Goal: Entertainment & Leisure: Consume media (video, audio)

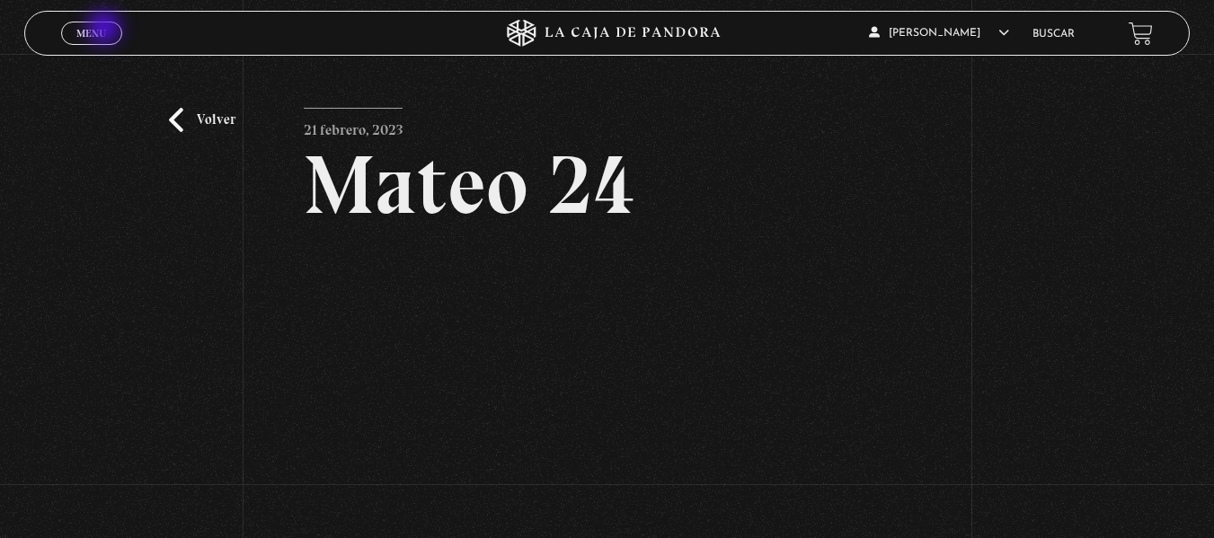
click at [105, 30] on span "Menu" at bounding box center [91, 33] width 30 height 11
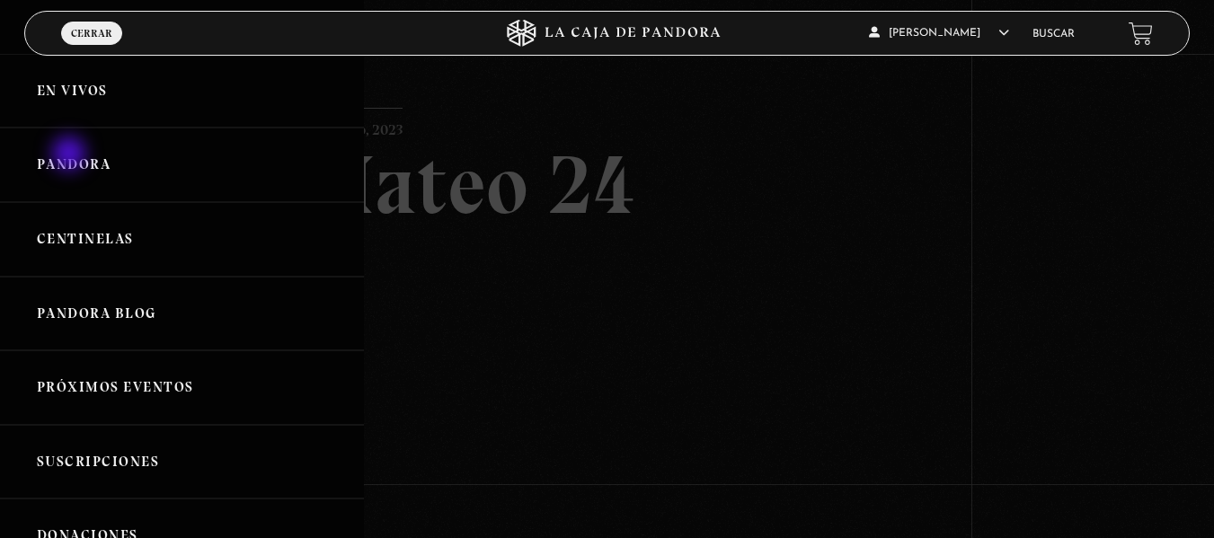
click at [71, 155] on link "Pandora" at bounding box center [182, 165] width 364 height 75
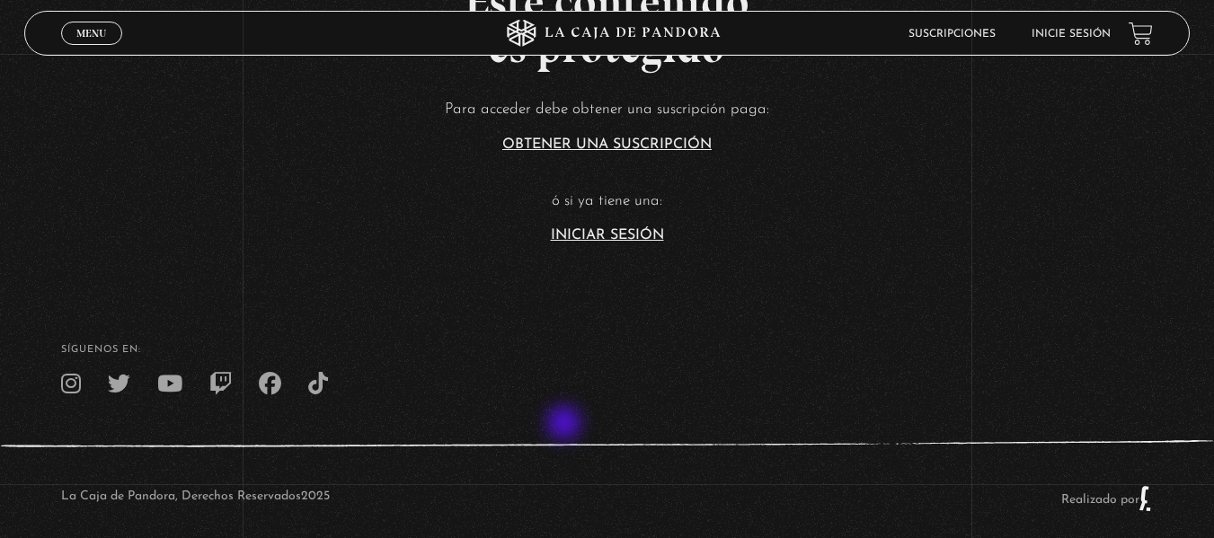
scroll to position [449, 0]
click at [628, 232] on link "Iniciar Sesión" at bounding box center [607, 236] width 113 height 14
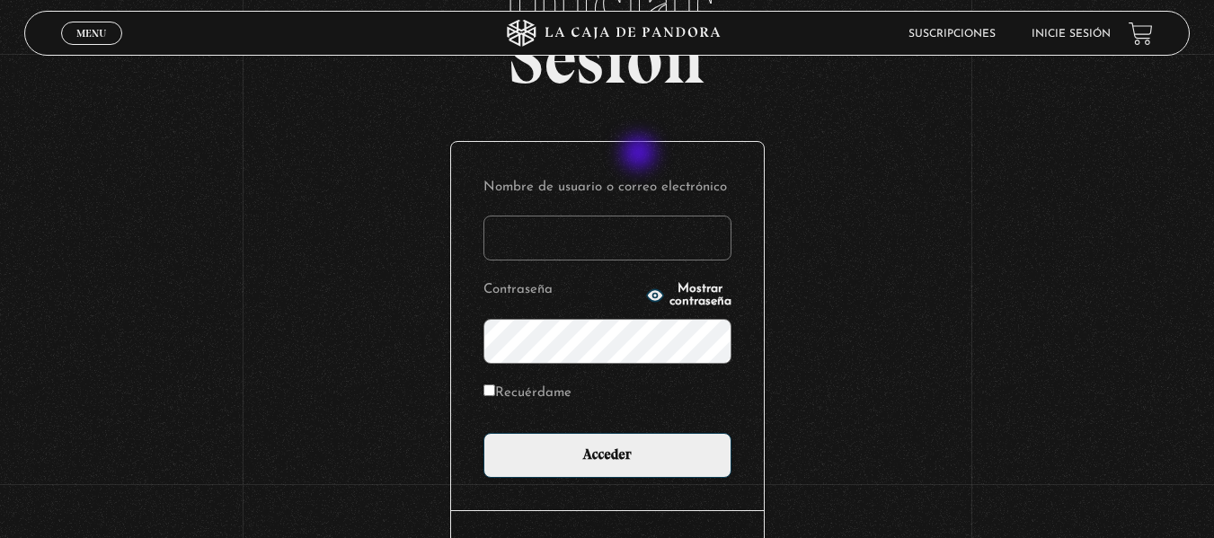
scroll to position [122, 0]
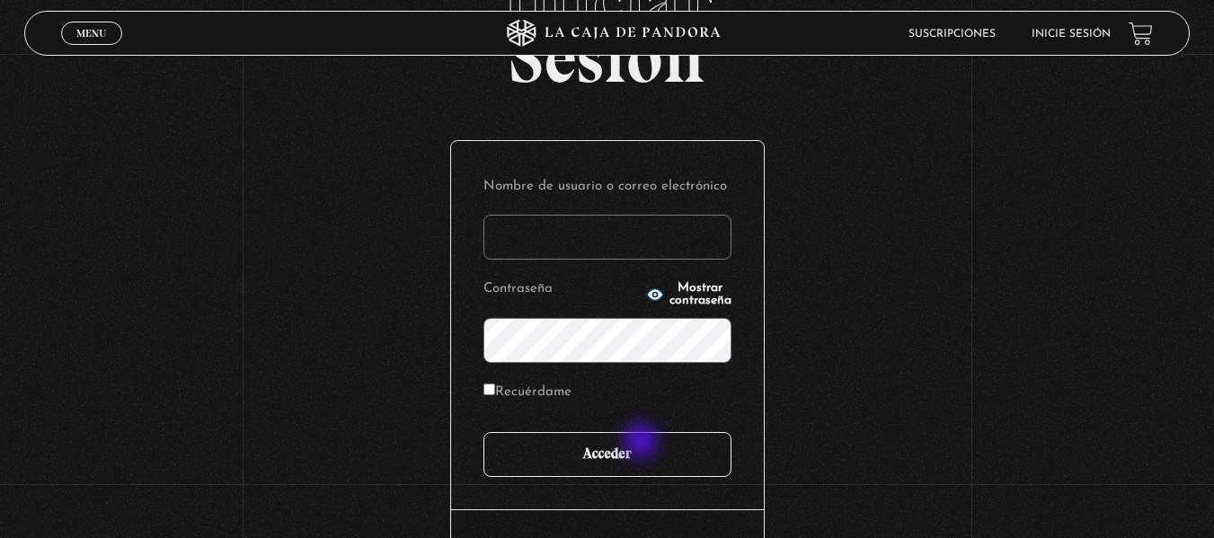
type input "warianogz@hotmail.com"
click at [636, 450] on input "Acceder" at bounding box center [607, 454] width 248 height 45
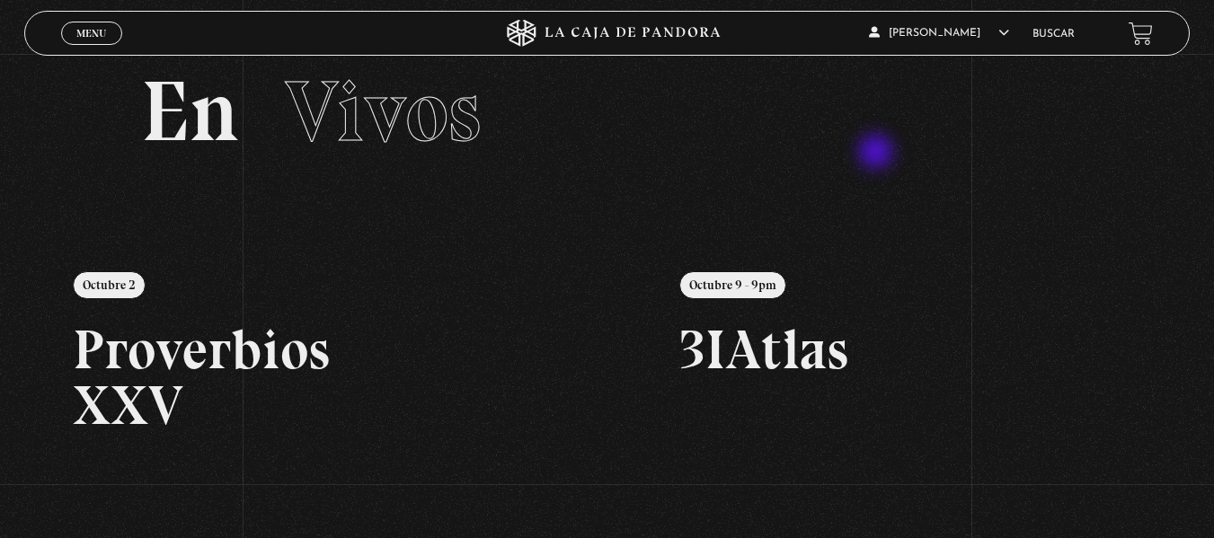
scroll to position [28, 0]
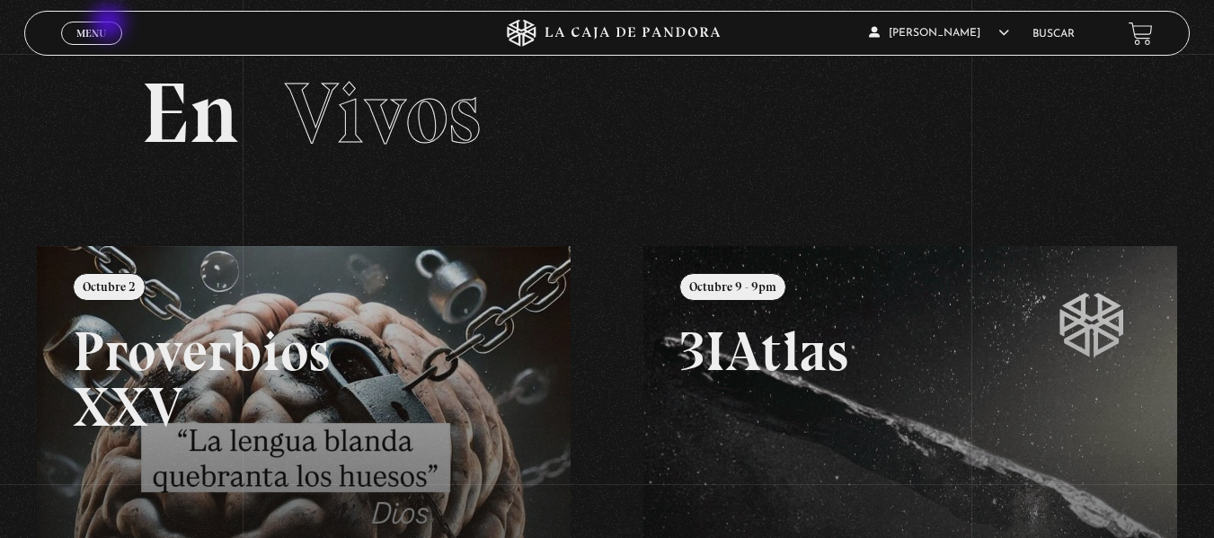
click at [111, 24] on link "Menu Cerrar" at bounding box center [91, 33] width 61 height 23
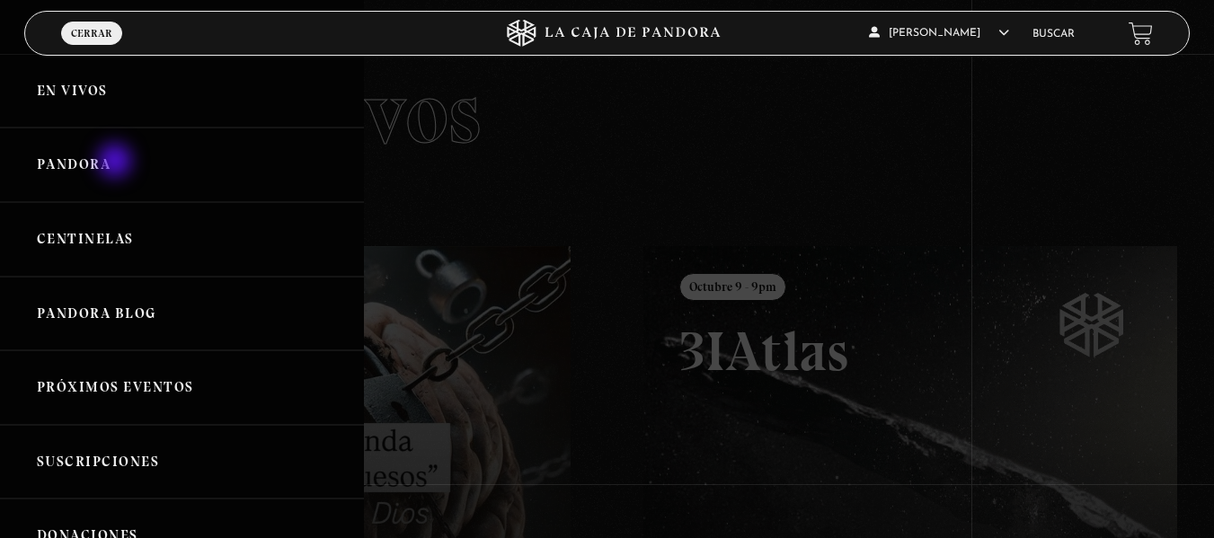
click at [117, 163] on link "Pandora" at bounding box center [182, 165] width 364 height 75
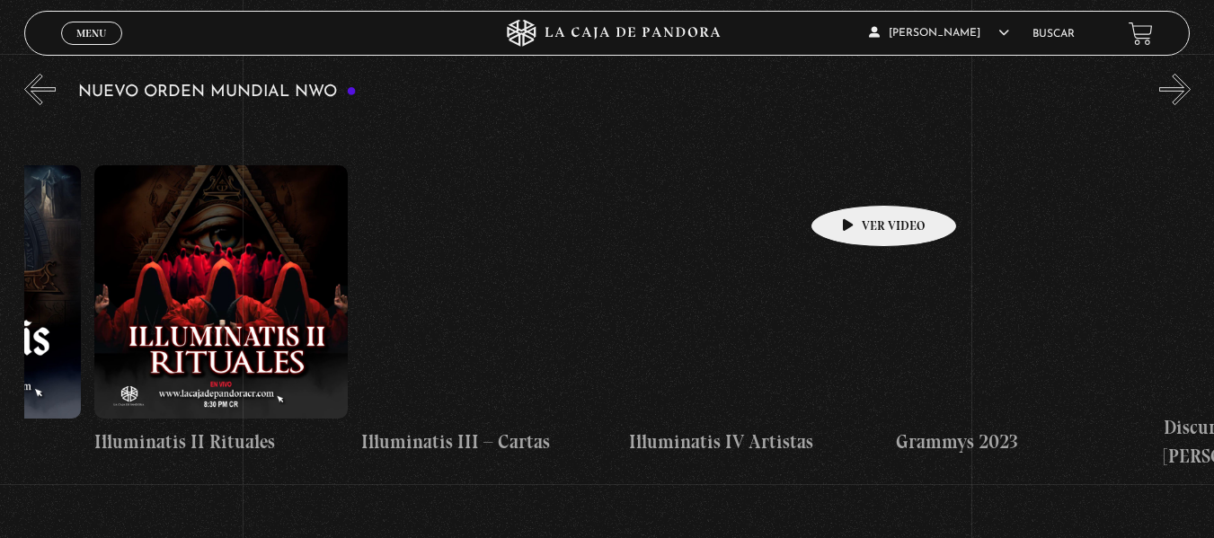
scroll to position [0, 9315]
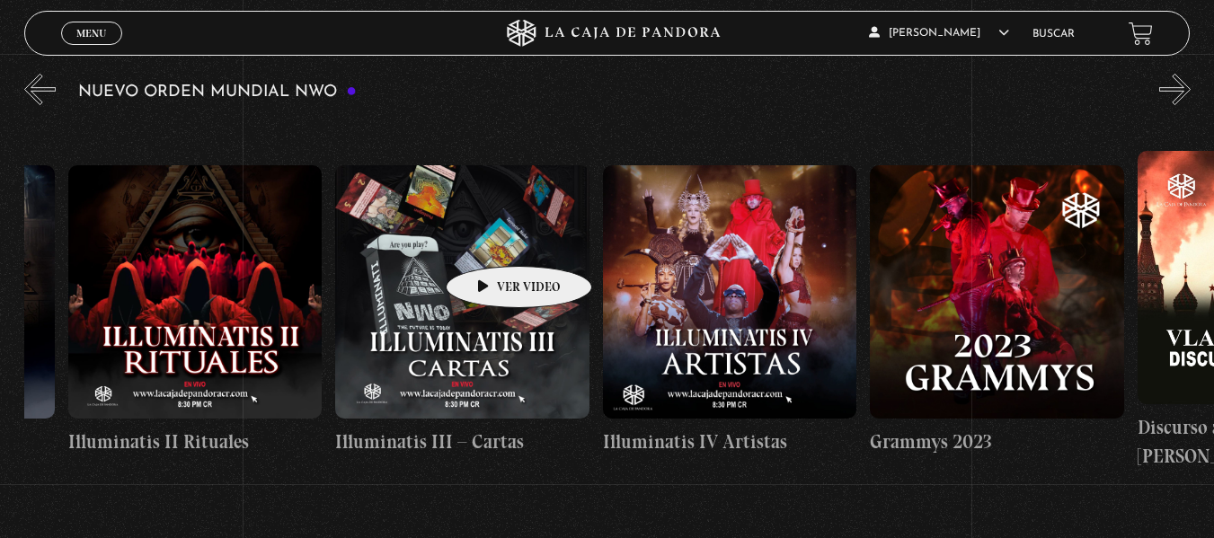
click at [491, 239] on figure at bounding box center [462, 292] width 254 height 254
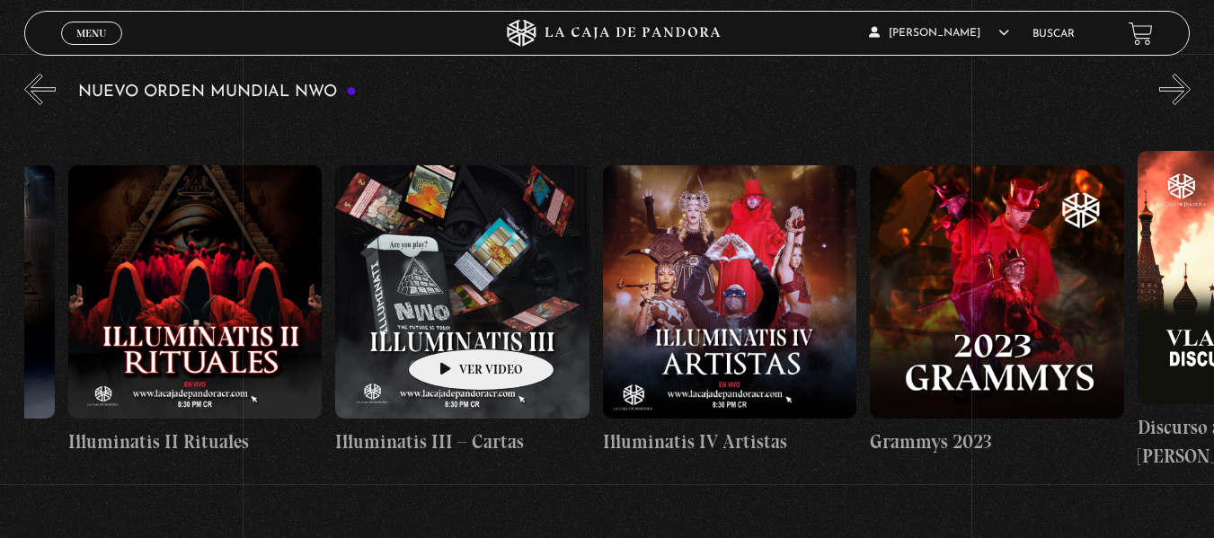
click at [453, 322] on figure at bounding box center [462, 292] width 254 height 254
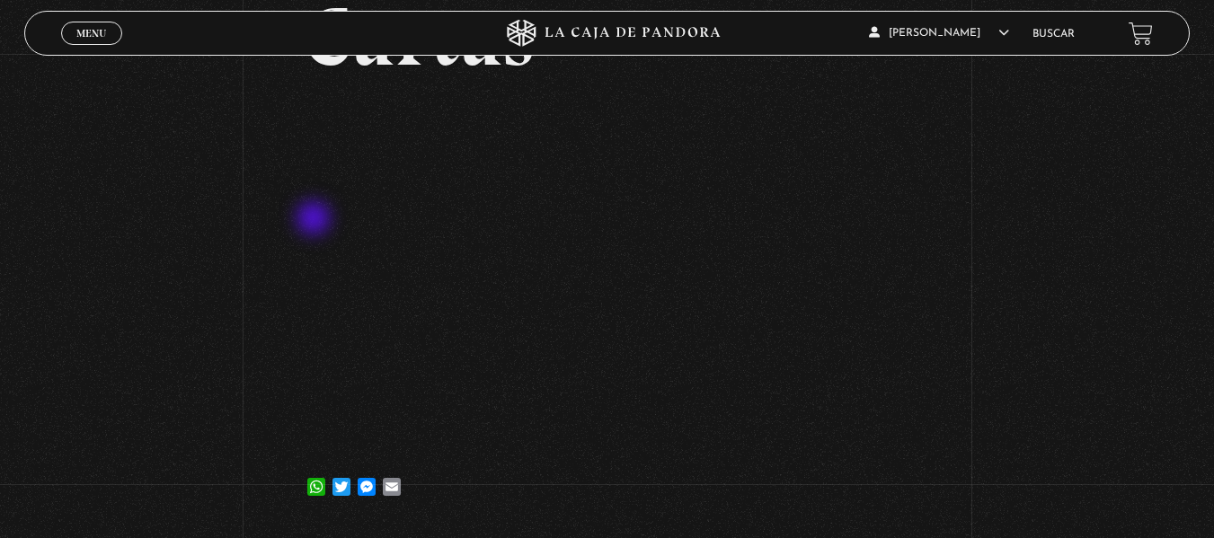
scroll to position [232, 0]
